Goal: Transaction & Acquisition: Subscribe to service/newsletter

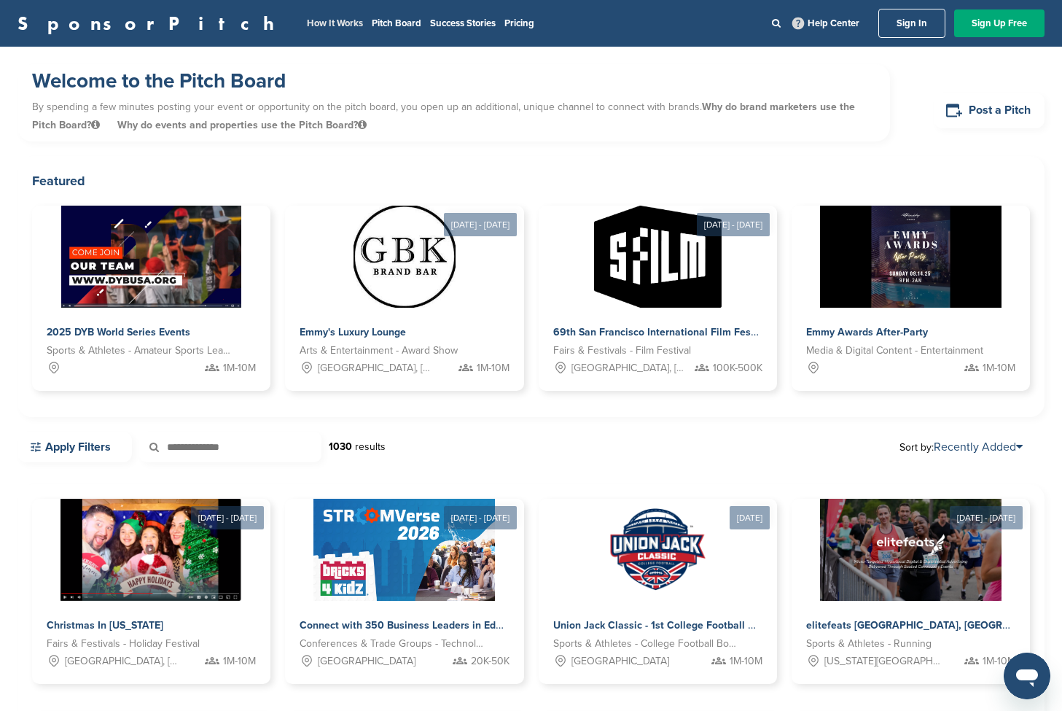
click at [307, 23] on link "How It Works" at bounding box center [335, 23] width 56 height 12
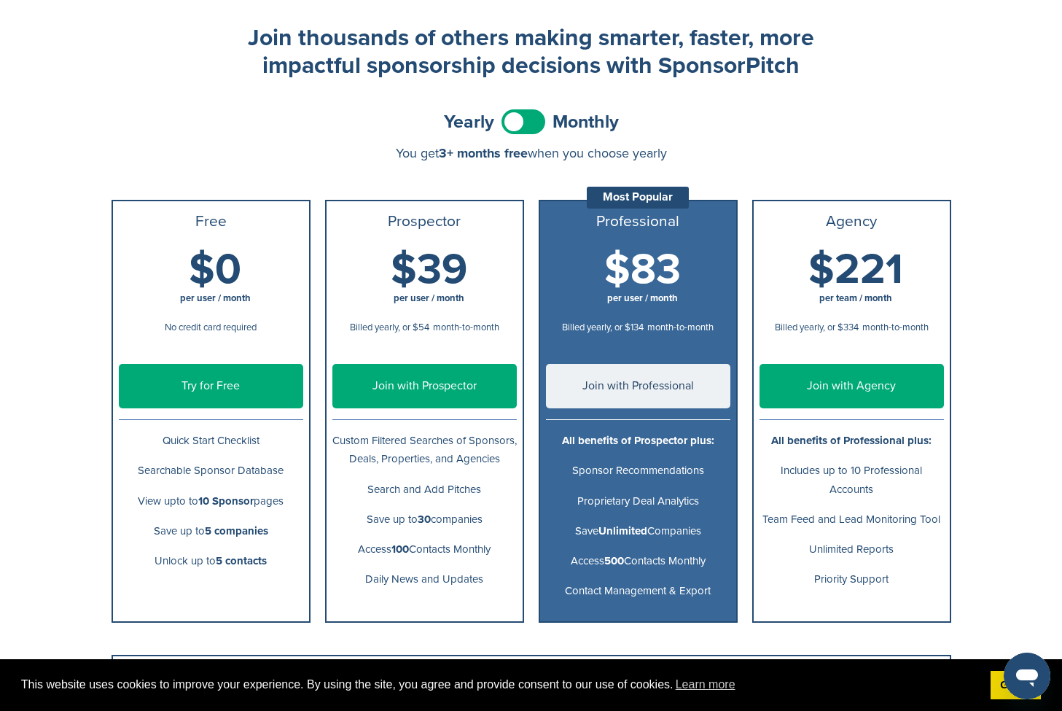
scroll to position [23, 0]
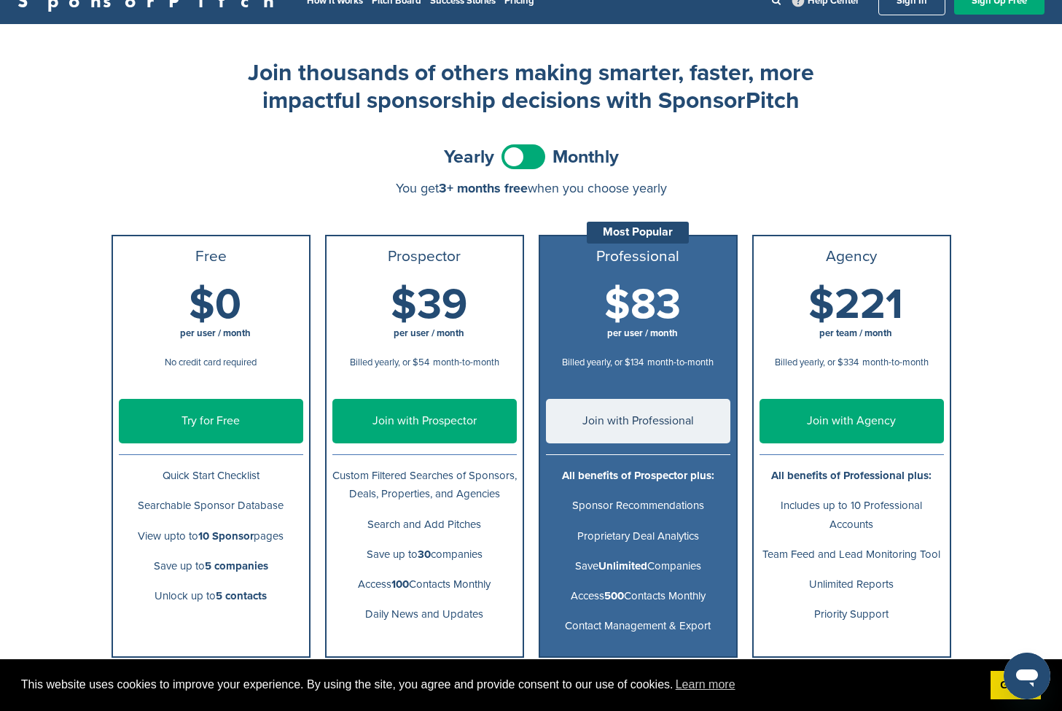
click at [518, 157] on span at bounding box center [523, 156] width 44 height 25
click at [535, 155] on span at bounding box center [523, 156] width 44 height 25
click at [519, 151] on span at bounding box center [523, 156] width 44 height 25
click at [518, 157] on span at bounding box center [523, 156] width 44 height 25
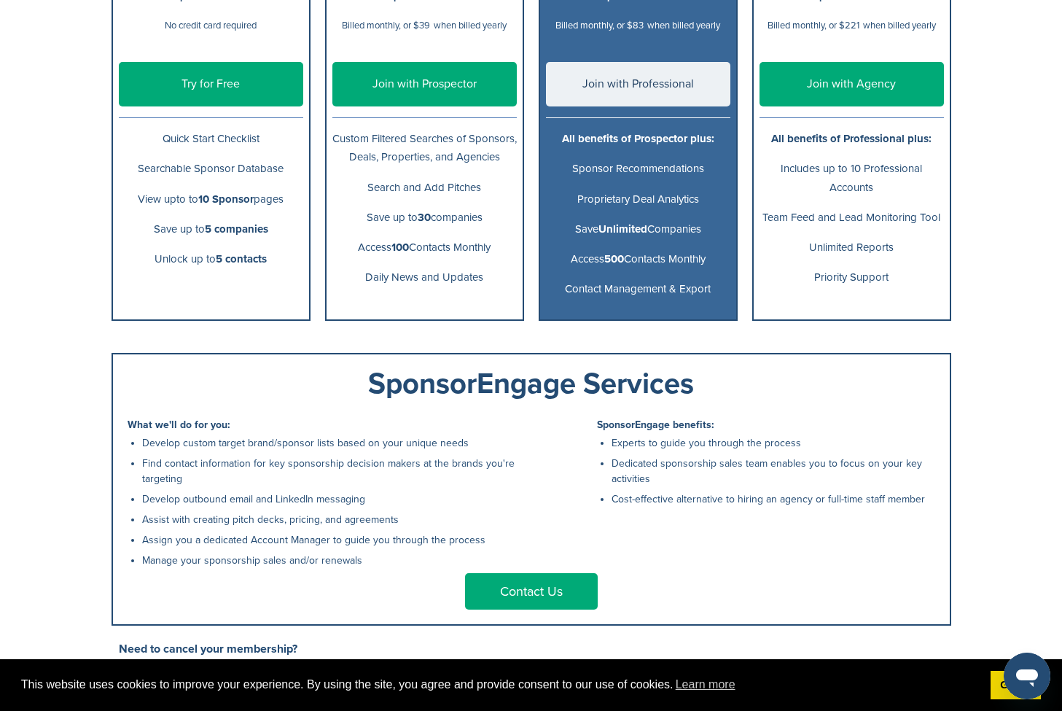
scroll to position [0, 0]
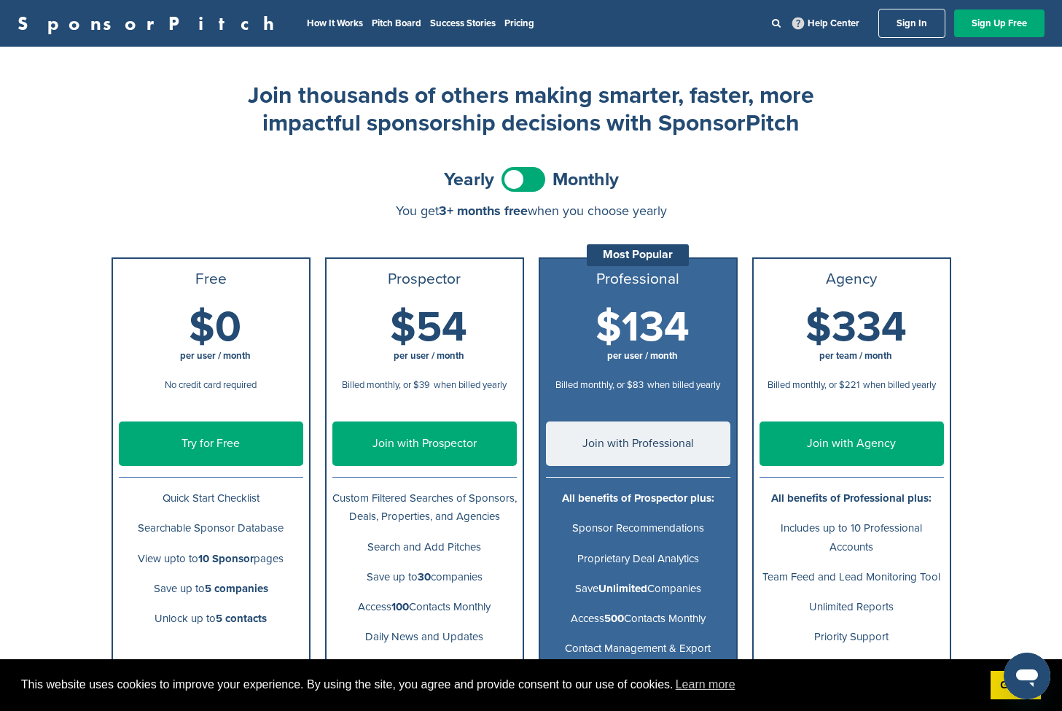
click at [635, 340] on span "$134" at bounding box center [642, 327] width 94 height 51
